Goal: Task Accomplishment & Management: Use online tool/utility

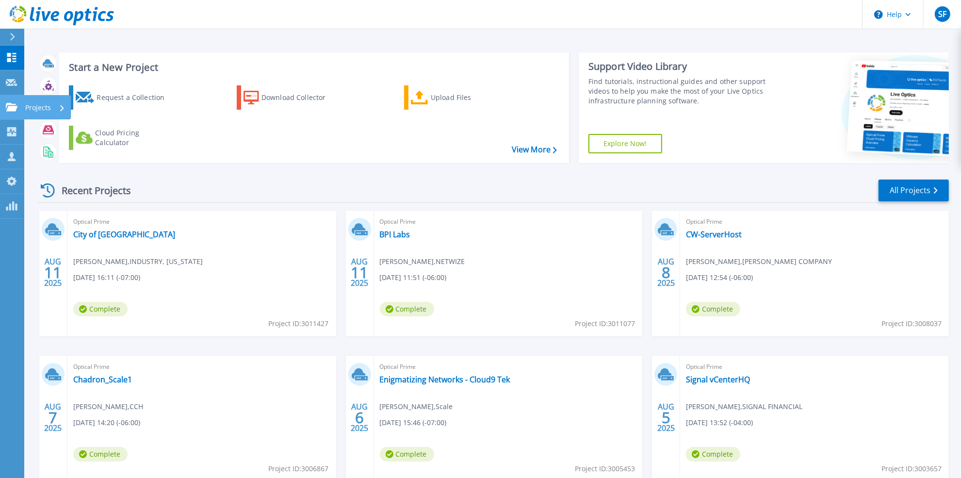
click at [18, 108] on div "Projects" at bounding box center [28, 107] width 45 height 9
